Goal: Complete application form: Complete application form

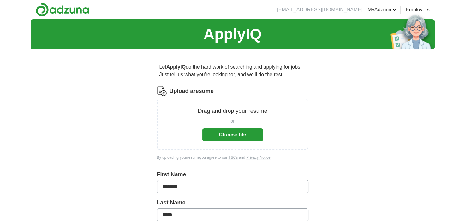
click at [210, 133] on button "Choose file" at bounding box center [232, 134] width 61 height 13
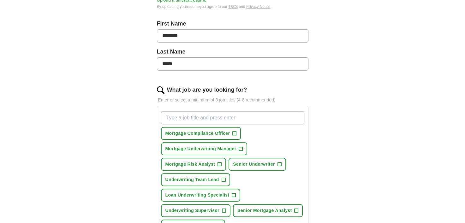
scroll to position [158, 0]
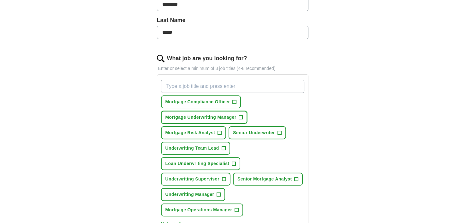
click at [241, 117] on span "+" at bounding box center [241, 117] width 4 height 5
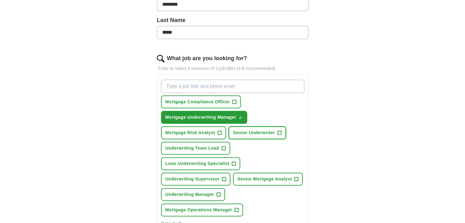
click at [279, 131] on span "+" at bounding box center [279, 133] width 4 height 5
click at [222, 148] on span "+" at bounding box center [224, 148] width 4 height 5
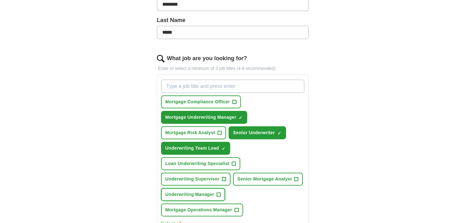
click at [218, 192] on span "+" at bounding box center [219, 194] width 4 height 5
click at [223, 177] on span "+" at bounding box center [224, 179] width 4 height 5
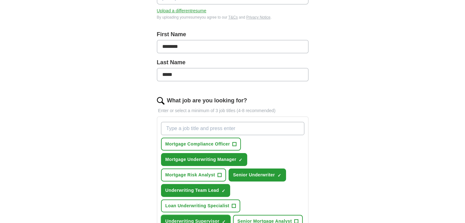
scroll to position [95, 0]
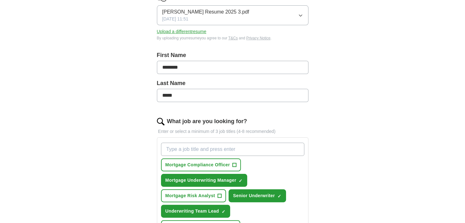
click at [191, 149] on input "What job are you looking for?" at bounding box center [232, 149] width 143 height 13
type input "Mortgage Underwriter"
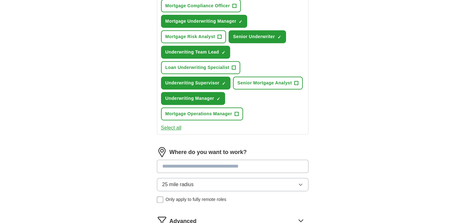
scroll to position [316, 0]
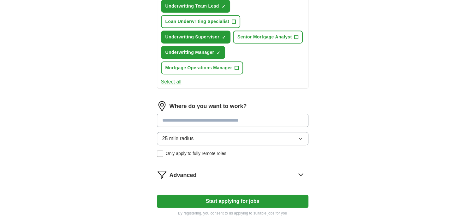
click at [232, 117] on input at bounding box center [232, 120] width 151 height 13
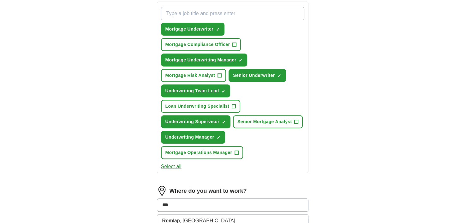
scroll to position [267, 0]
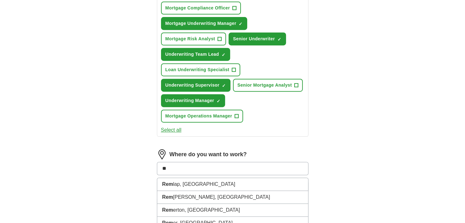
type input "*"
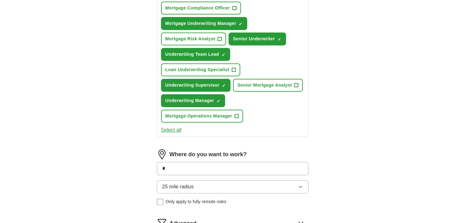
type input "**"
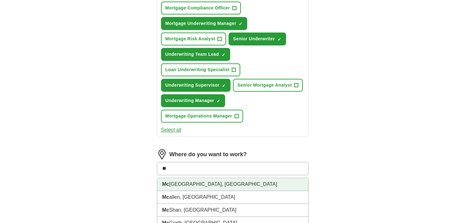
click at [171, 185] on li "Mc [PERSON_NAME], [GEOGRAPHIC_DATA]" at bounding box center [232, 184] width 151 height 13
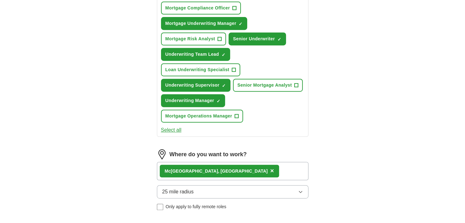
click at [221, 168] on div "Mc [PERSON_NAME], [GEOGRAPHIC_DATA] ×" at bounding box center [232, 171] width 151 height 18
click at [217, 168] on div "Mc [PERSON_NAME], [GEOGRAPHIC_DATA] ×" at bounding box center [232, 171] width 151 height 18
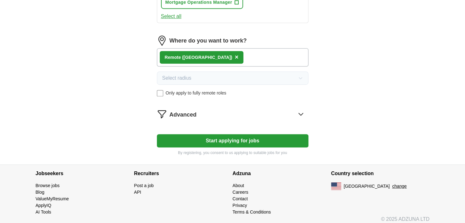
scroll to position [383, 0]
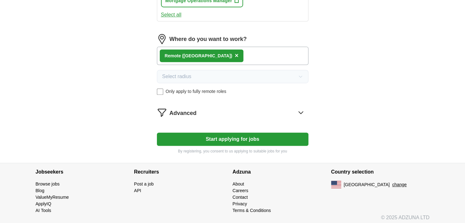
click at [298, 108] on icon at bounding box center [301, 113] width 10 height 10
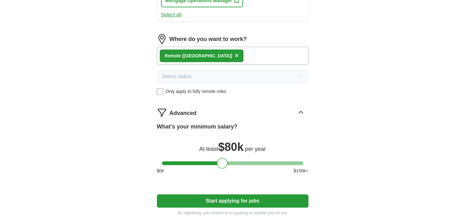
drag, startPoint x: 169, startPoint y: 160, endPoint x: 224, endPoint y: 172, distance: 56.1
click at [224, 172] on div "What's your minimum salary? At least $ 80k per year $ 0 k $ 150 k+" at bounding box center [232, 151] width 151 height 57
click at [227, 197] on button "Start applying for jobs" at bounding box center [232, 201] width 151 height 13
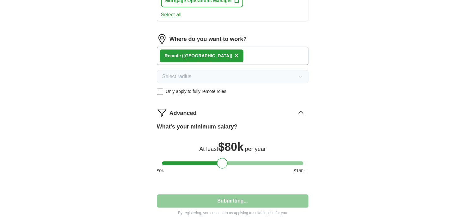
select select "**"
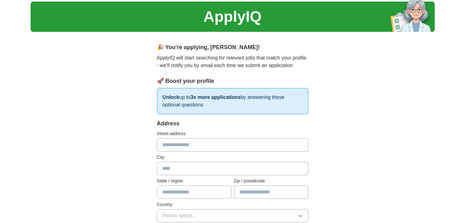
scroll to position [0, 0]
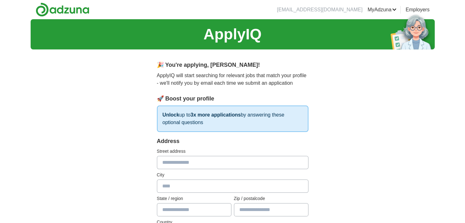
click at [212, 161] on input "text" at bounding box center [232, 162] width 151 height 13
type input "**********"
type input "********"
type input "*****"
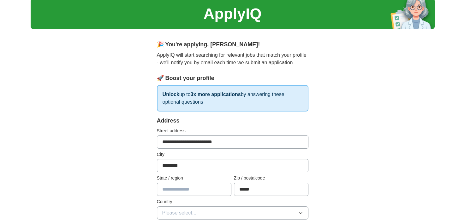
scroll to position [32, 0]
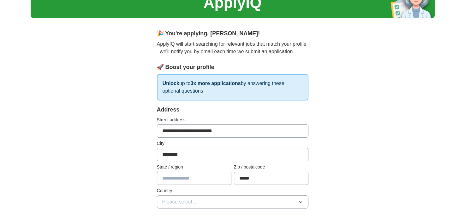
click at [195, 177] on input "text" at bounding box center [194, 178] width 74 height 13
type input "**"
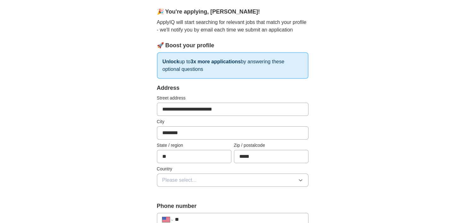
scroll to position [63, 0]
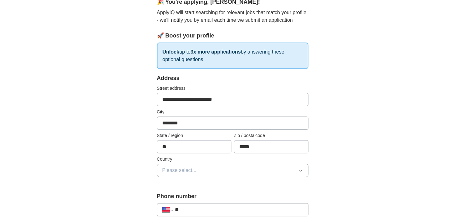
click at [299, 168] on icon "button" at bounding box center [300, 170] width 5 height 5
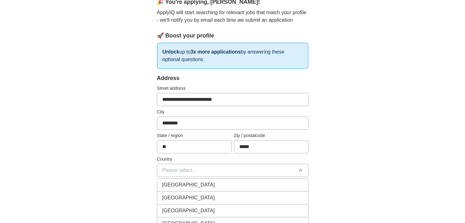
click at [196, 199] on div "[GEOGRAPHIC_DATA]" at bounding box center [232, 198] width 141 height 8
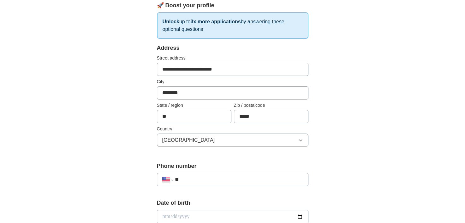
scroll to position [126, 0]
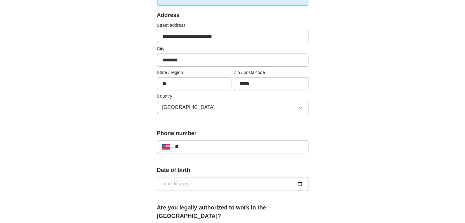
click at [219, 146] on input "**" at bounding box center [239, 147] width 128 height 8
type input "**********"
click at [173, 184] on input "date" at bounding box center [232, 184] width 151 height 14
click at [165, 184] on input "date" at bounding box center [232, 184] width 151 height 14
type input "**********"
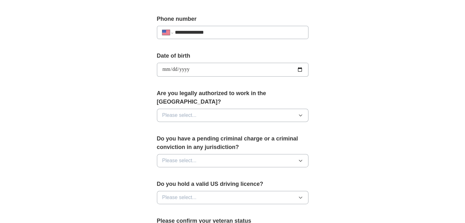
scroll to position [252, 0]
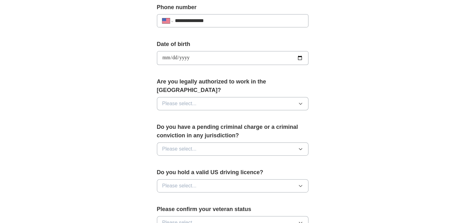
click at [299, 97] on button "Please select..." at bounding box center [232, 103] width 151 height 13
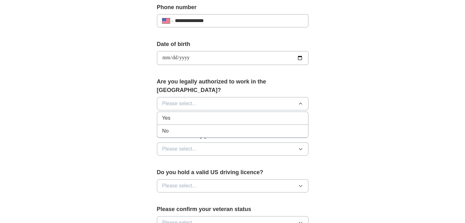
click at [177, 115] on div "Yes" at bounding box center [232, 119] width 141 height 8
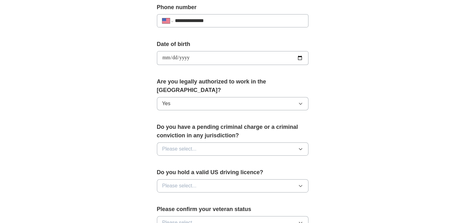
click at [298, 147] on icon "button" at bounding box center [300, 149] width 5 height 5
click at [170, 173] on div "No" at bounding box center [232, 177] width 141 height 8
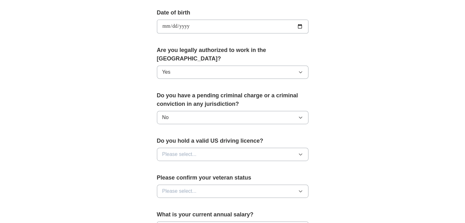
click at [299, 152] on icon "button" at bounding box center [300, 154] width 5 height 5
click at [186, 165] on div "Yes" at bounding box center [232, 169] width 141 height 8
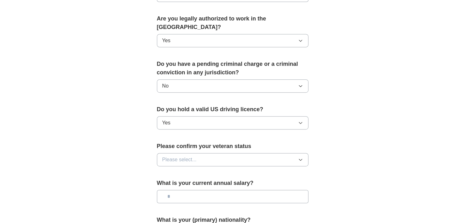
click at [301, 157] on icon "button" at bounding box center [300, 159] width 5 height 5
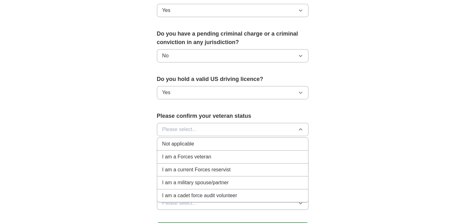
scroll to position [347, 0]
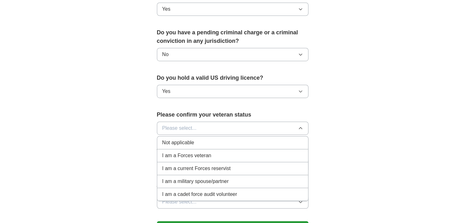
click at [224, 139] on div "Not applicable" at bounding box center [232, 143] width 141 height 8
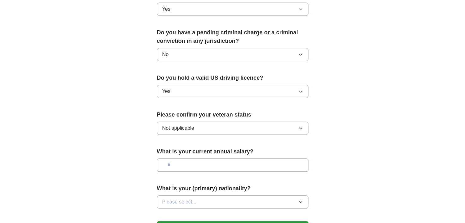
click at [198, 159] on input "text" at bounding box center [232, 165] width 151 height 13
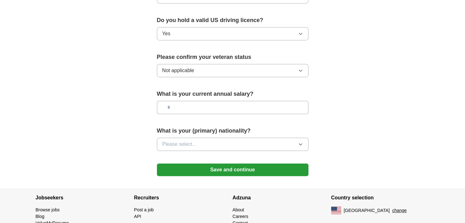
scroll to position [410, 0]
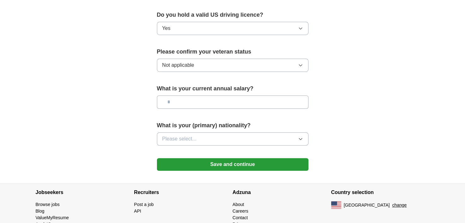
click at [302, 137] on icon "button" at bounding box center [300, 139] width 5 height 5
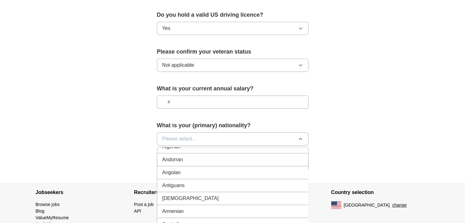
scroll to position [0, 0]
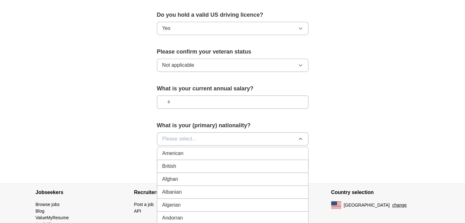
click at [200, 150] on div "American" at bounding box center [232, 154] width 141 height 8
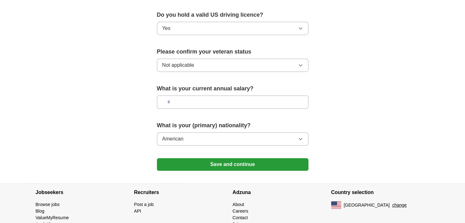
click at [232, 158] on button "Save and continue" at bounding box center [232, 164] width 151 height 13
